Goal: Information Seeking & Learning: Learn about a topic

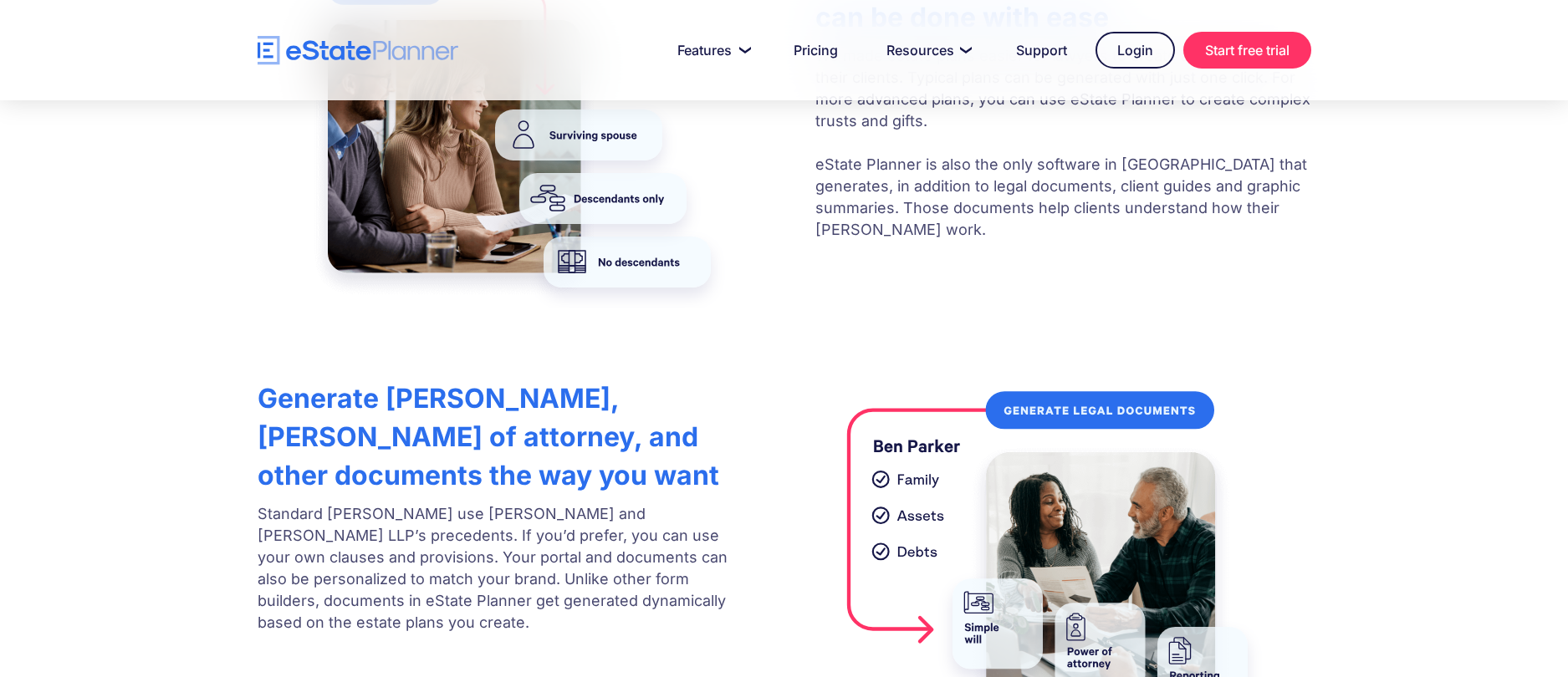
scroll to position [3262, 0]
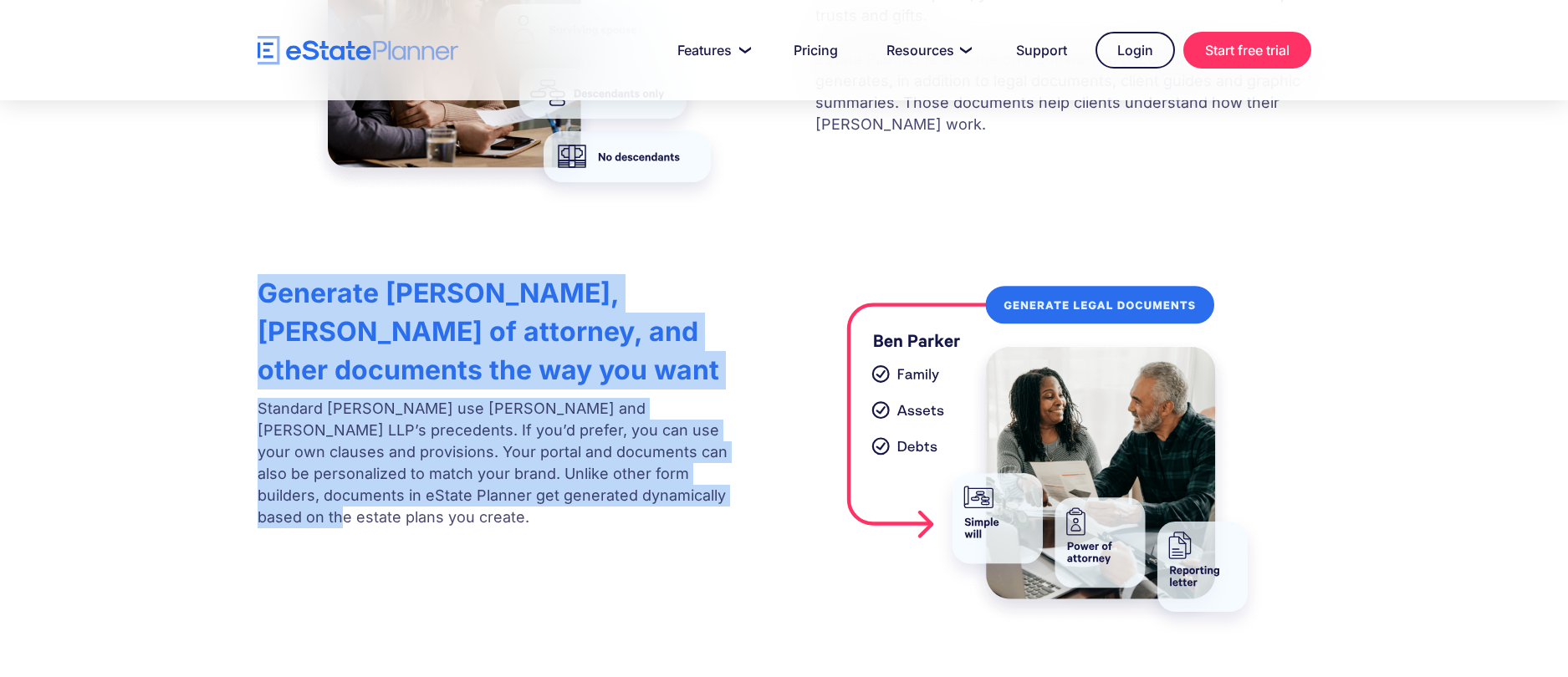
drag, startPoint x: 243, startPoint y: 194, endPoint x: 654, endPoint y: 462, distance: 490.7
click at [654, 462] on div "Generate [PERSON_NAME], [PERSON_NAME] of attorney, and other documents the way …" at bounding box center [784, 450] width 1104 height 368
click at [635, 448] on div "Generate [PERSON_NAME], [PERSON_NAME] of attorney, and other documents the way …" at bounding box center [784, 450] width 1104 height 368
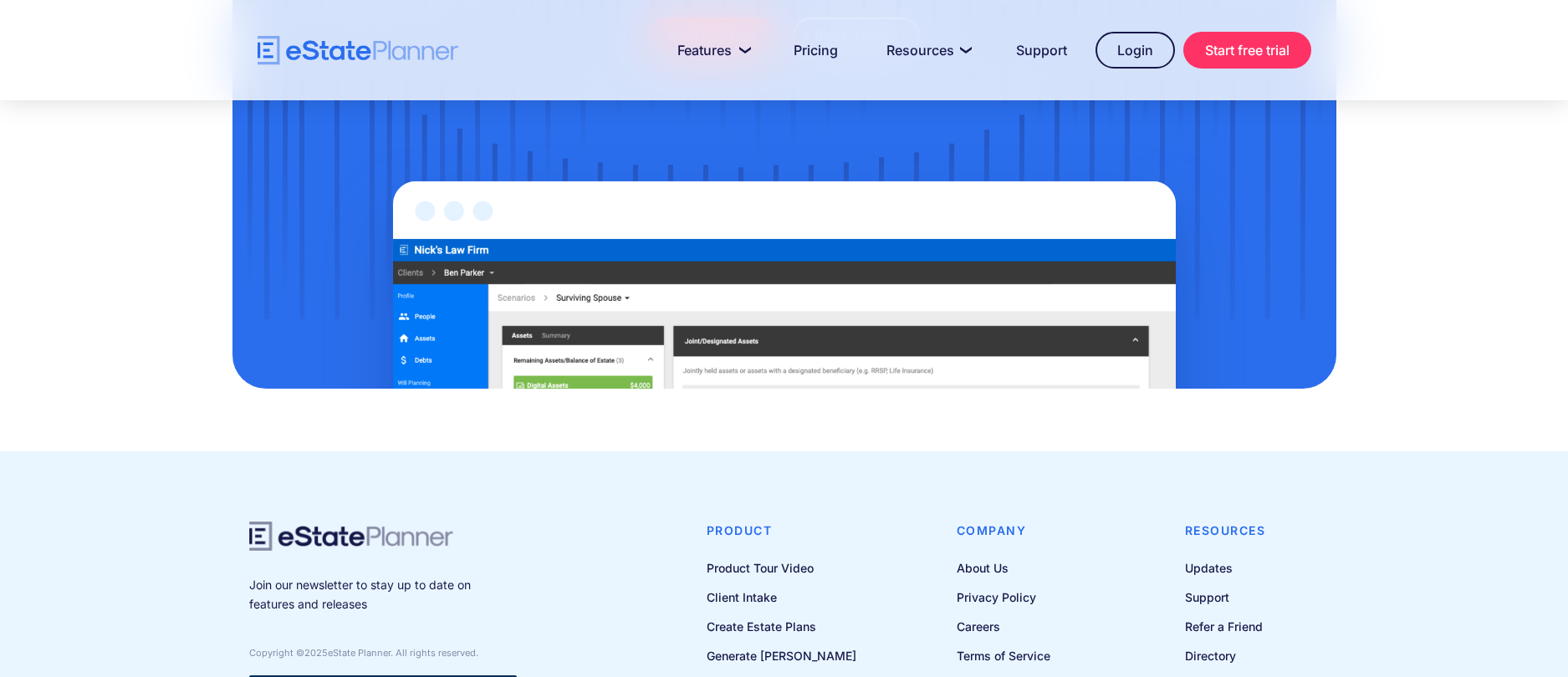
scroll to position [5300, 0]
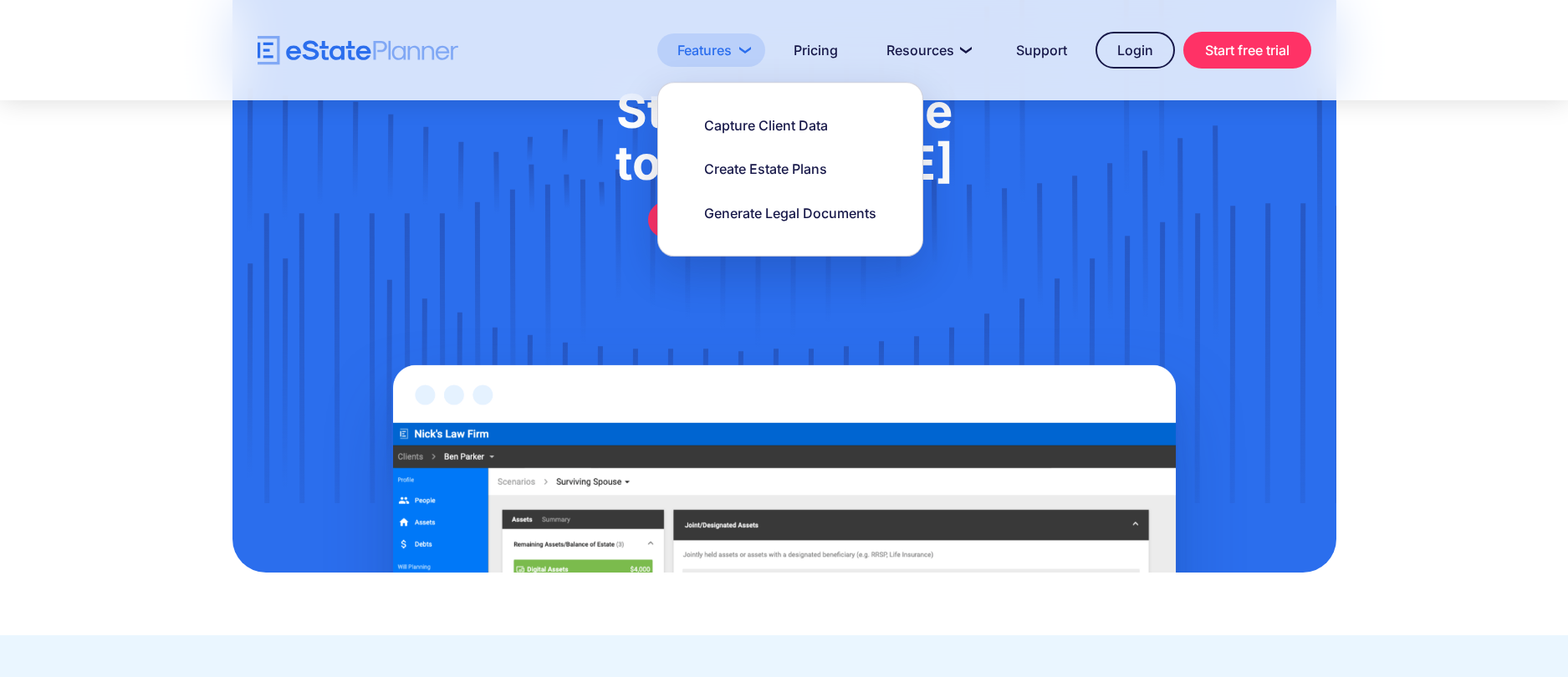
click at [731, 53] on link "Features" at bounding box center [710, 50] width 108 height 33
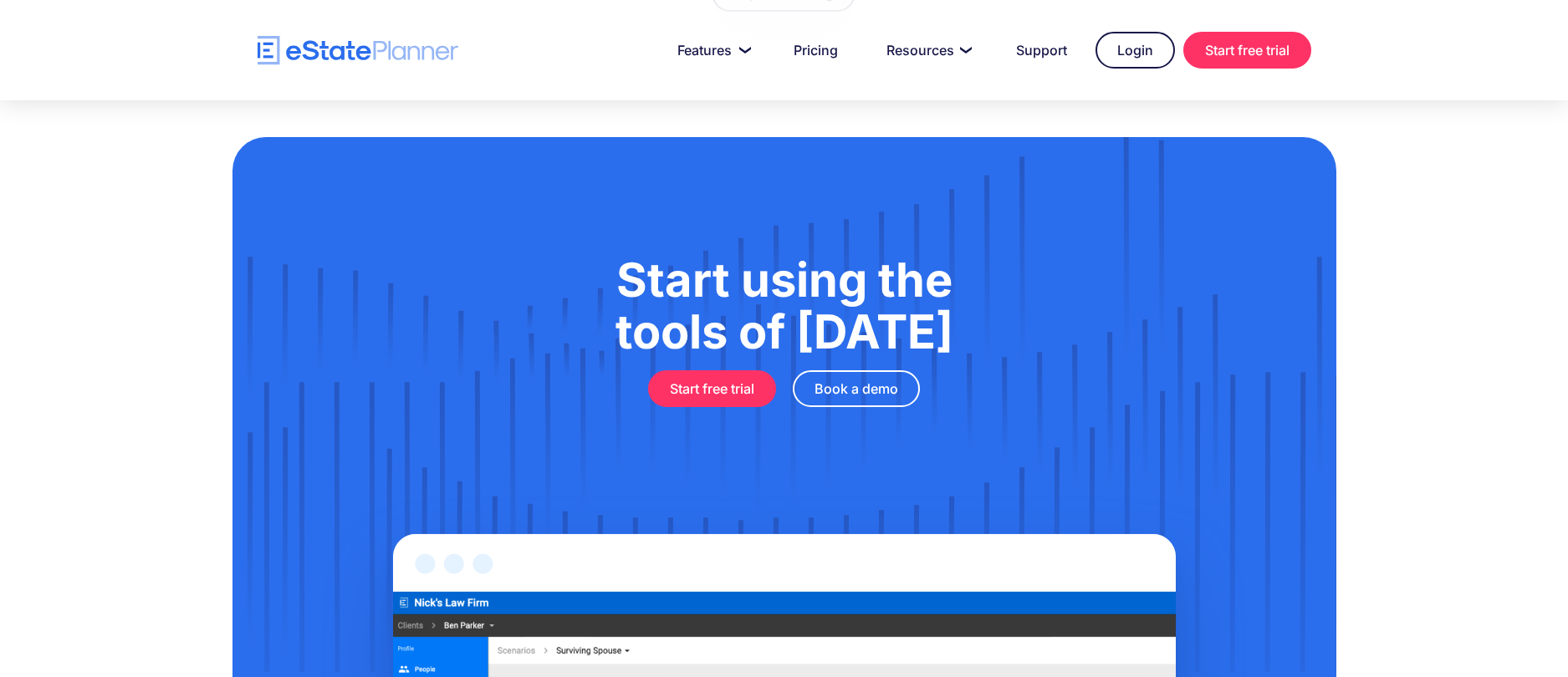
scroll to position [5133, 0]
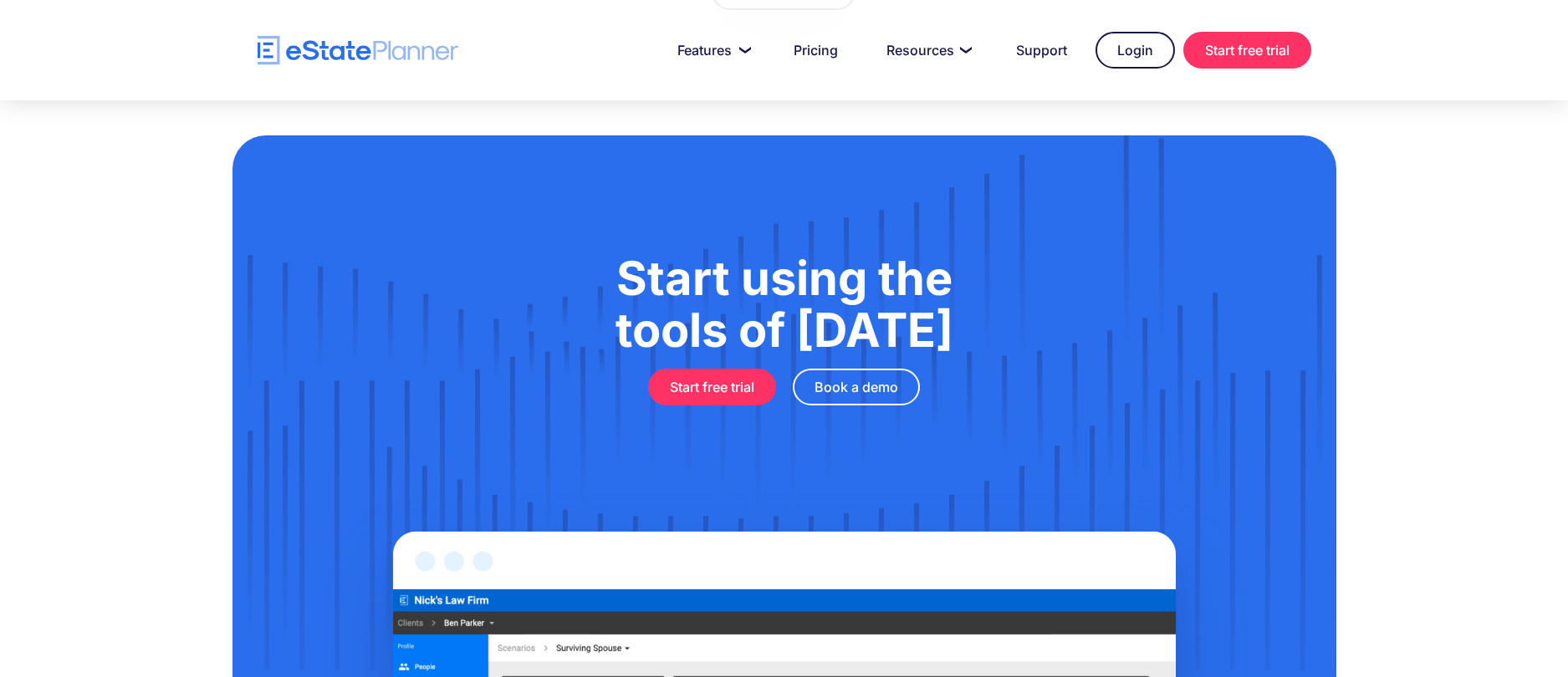
drag, startPoint x: 1348, startPoint y: 378, endPoint x: 1283, endPoint y: 433, distance: 85.1
click at [1283, 433] on div "Start using the tools of [DATE] Start free trial Book a demo" at bounding box center [784, 437] width 1104 height 604
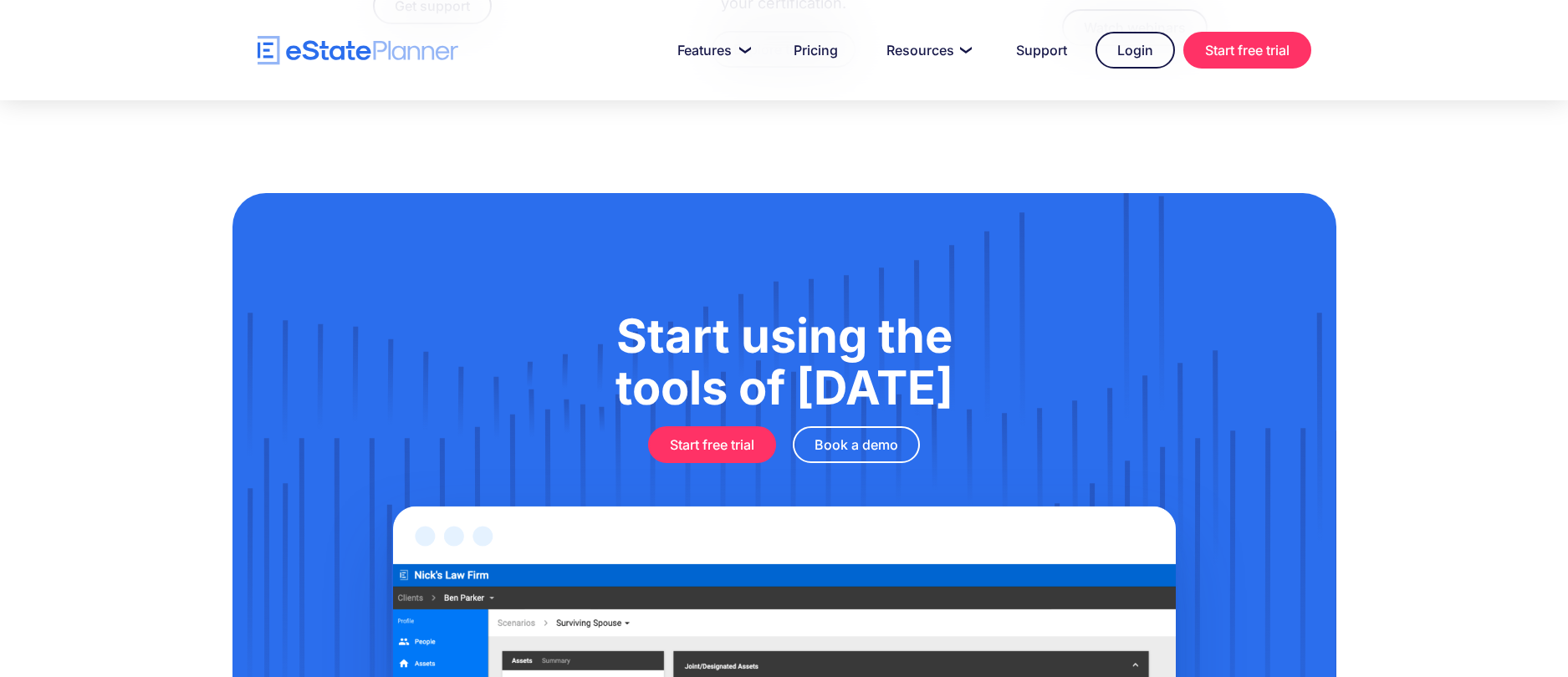
scroll to position [5049, 0]
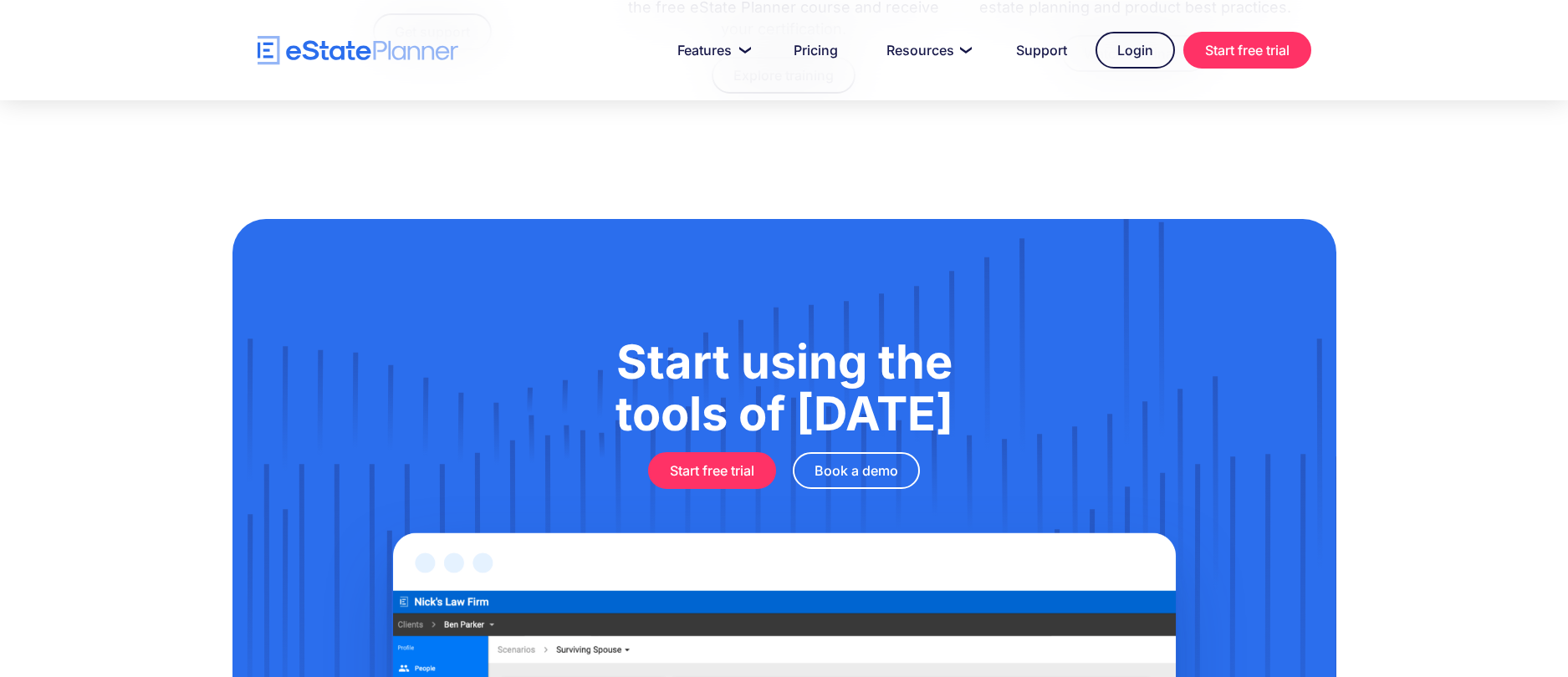
drag, startPoint x: 1285, startPoint y: 424, endPoint x: 1155, endPoint y: 131, distance: 320.5
click at [1155, 157] on div "Start using the tools of [DATE] Start free trial Book a demo" at bounding box center [784, 521] width 1568 height 730
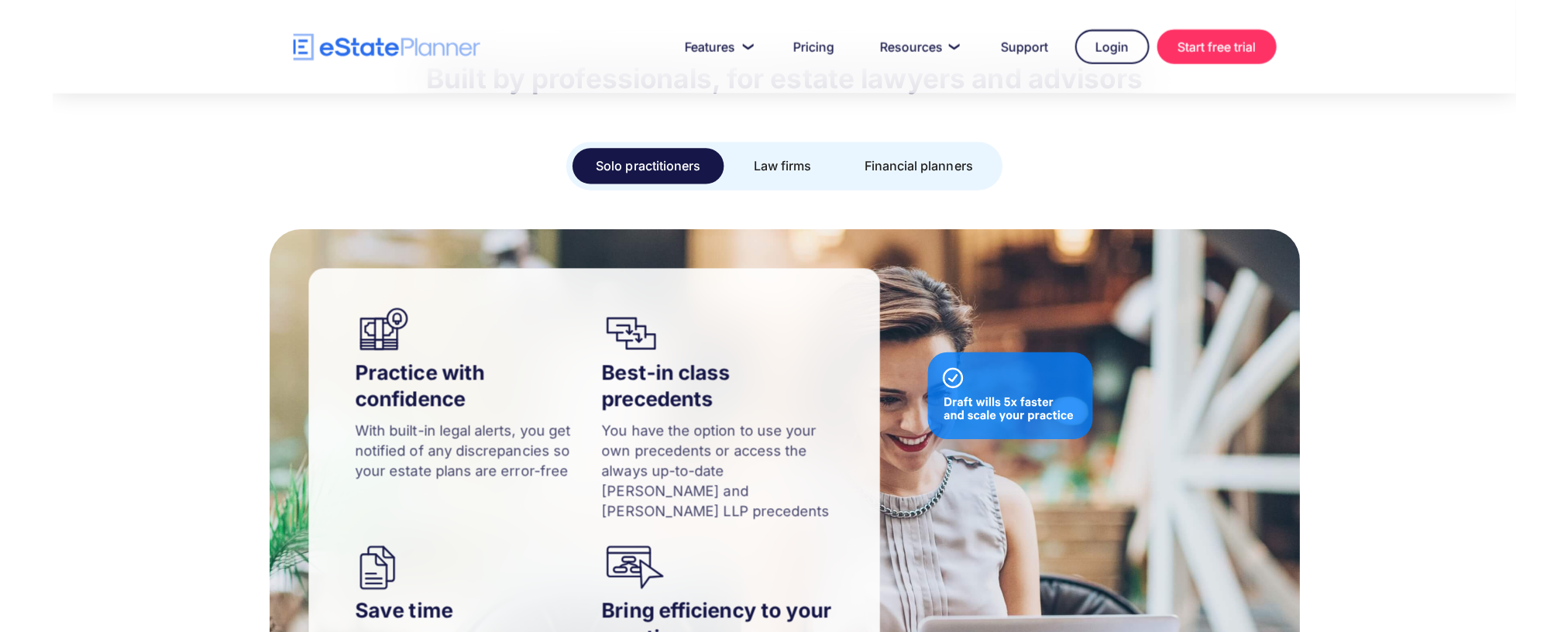
scroll to position [958, 0]
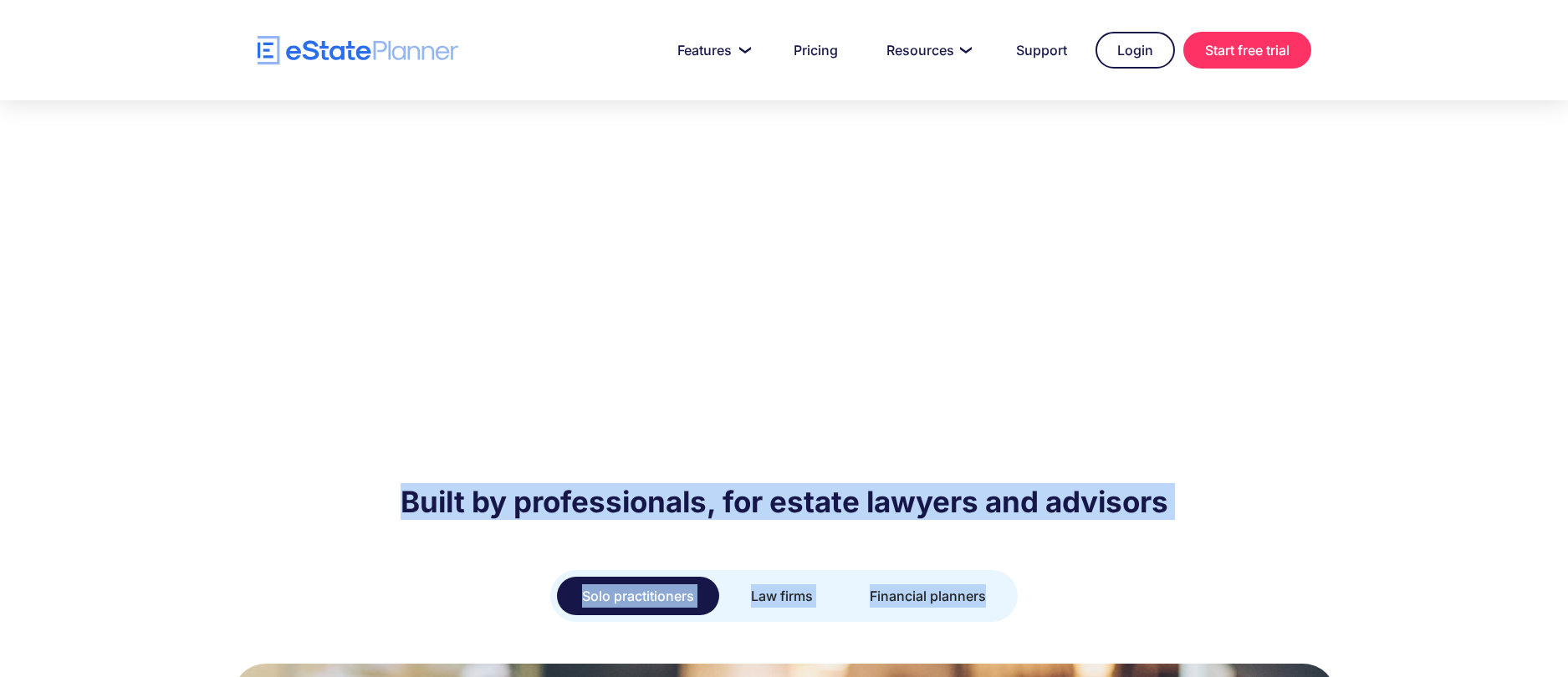
drag, startPoint x: 1071, startPoint y: 545, endPoint x: 347, endPoint y: 454, distance: 729.7
click at [353, 483] on h2 "Built by professionals, for estate lawyers and advisors" at bounding box center [785, 501] width 1054 height 37
drag, startPoint x: 388, startPoint y: 421, endPoint x: 1160, endPoint y: 557, distance: 783.9
